Goal: Submit feedback/report problem

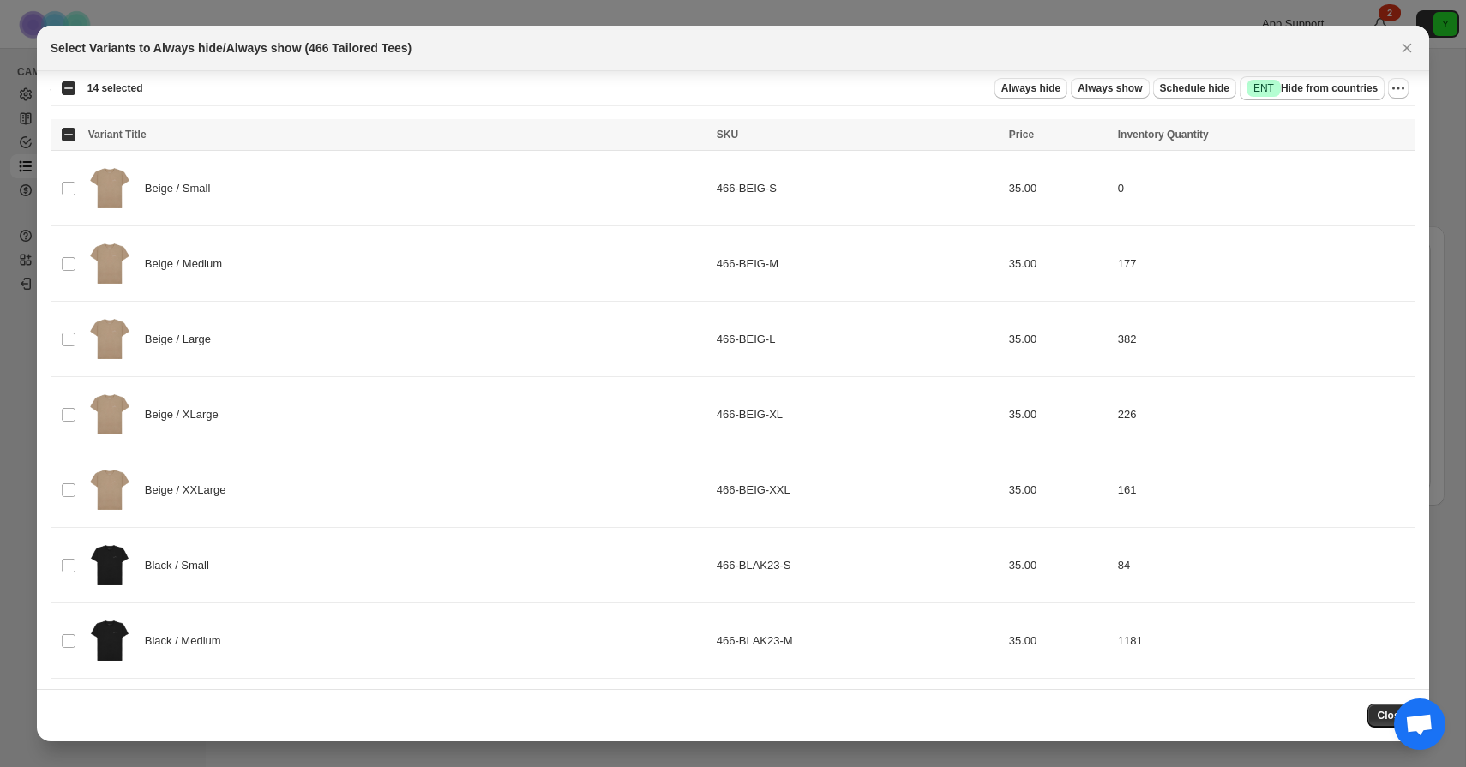
scroll to position [2492, 0]
